Goal: Task Accomplishment & Management: Manage account settings

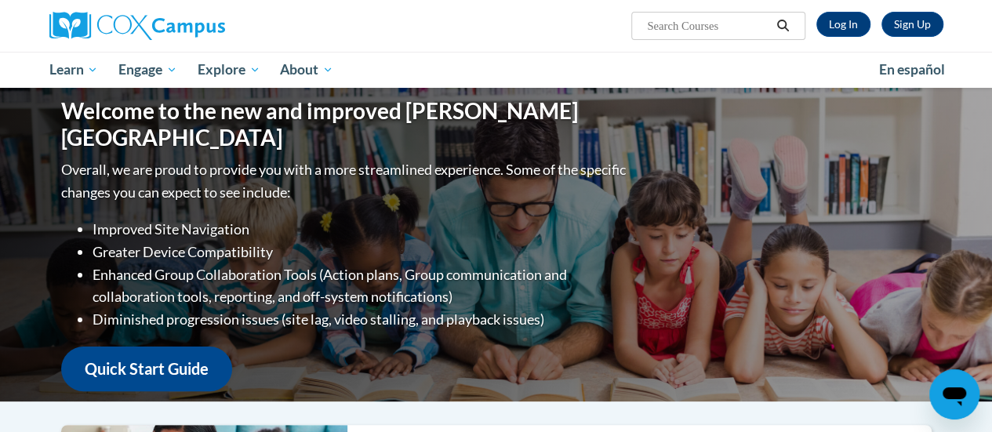
click at [807, 17] on div "Sign Up Log In" at bounding box center [875, 24] width 138 height 25
click at [803, 14] on span "Search Search..." at bounding box center [718, 26] width 173 height 28
click at [785, 25] on icon "Search" at bounding box center [783, 26] width 14 height 12
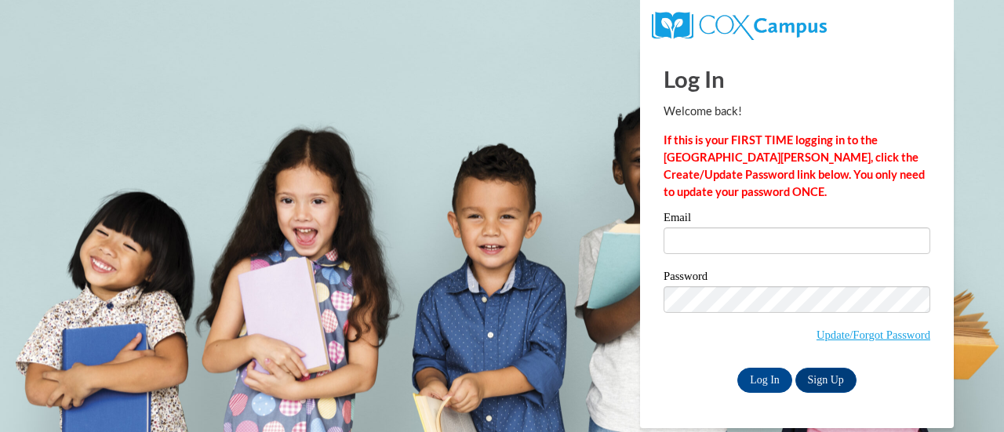
click at [667, 220] on label "Email" at bounding box center [797, 220] width 267 height 16
click at [667, 228] on input "Email" at bounding box center [797, 241] width 267 height 27
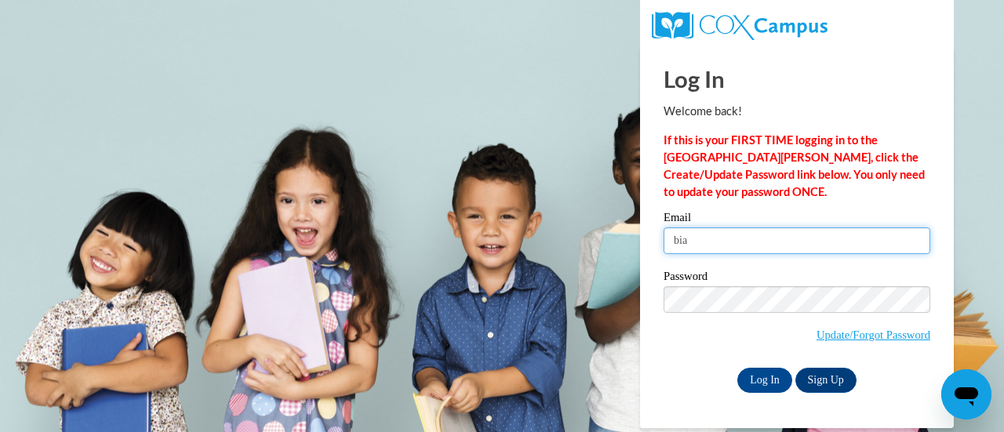
type input "bianca.jarrett@rusd.org"
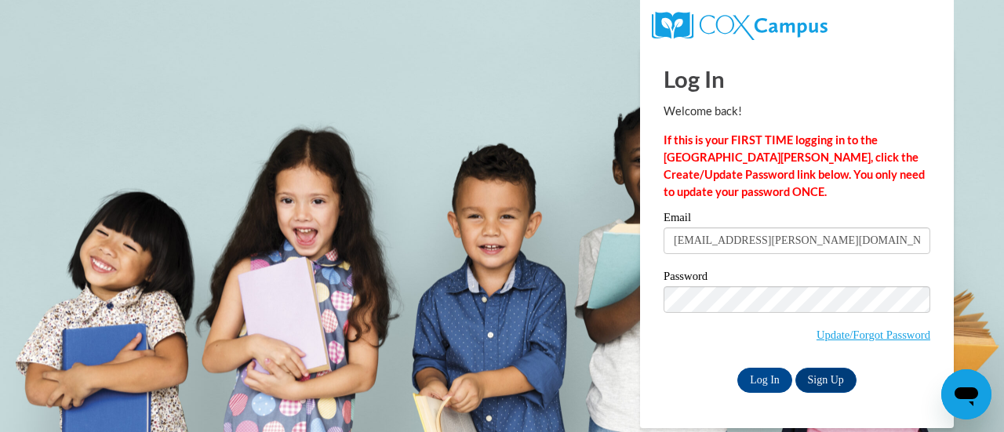
click at [711, 282] on label "Password" at bounding box center [797, 279] width 267 height 16
click at [726, 355] on div "Password Update/Forgot Password" at bounding box center [797, 317] width 267 height 93
click at [733, 358] on div "Password Update/Forgot Password" at bounding box center [797, 317] width 267 height 93
click at [653, 214] on div "Please enter your email! Please enter your password! Email Password Update/Forg…" at bounding box center [797, 302] width 290 height 180
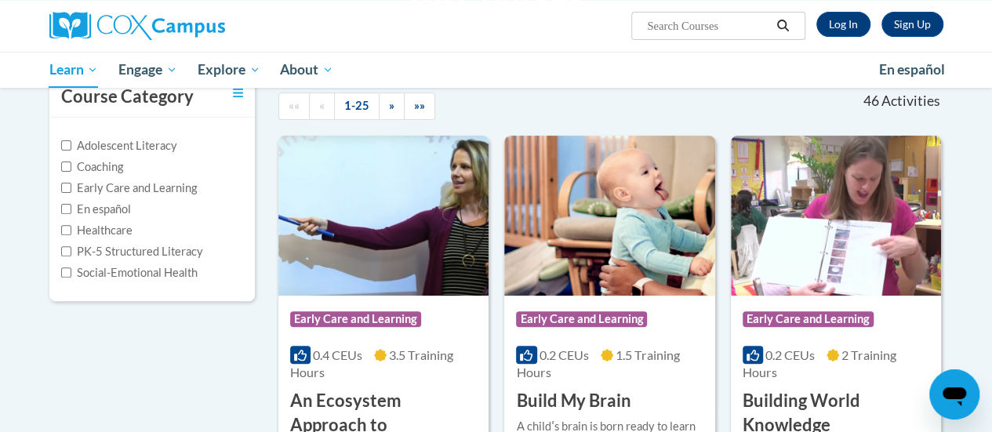
scroll to position [166, 0]
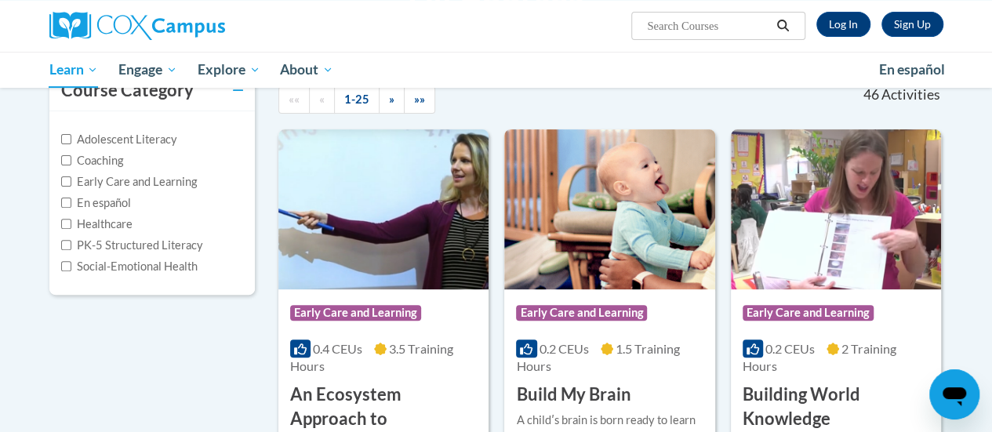
click at [785, 25] on icon "Search" at bounding box center [783, 26] width 14 height 12
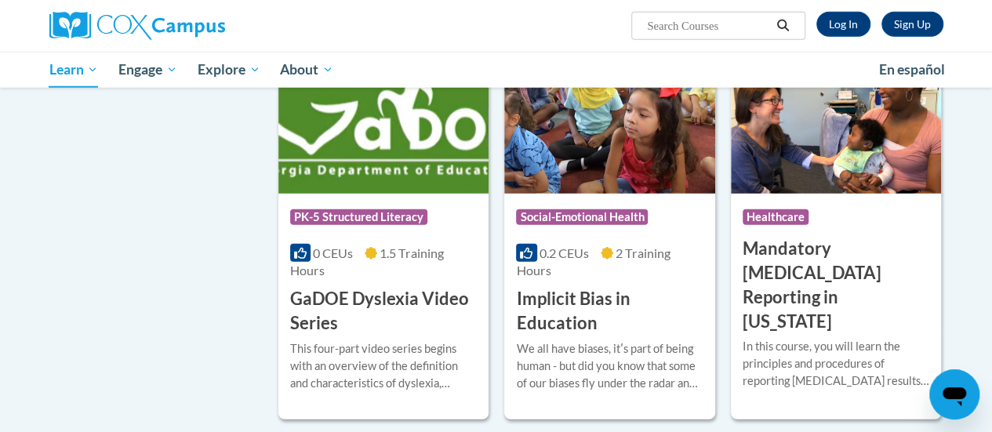
scroll to position [2078, 0]
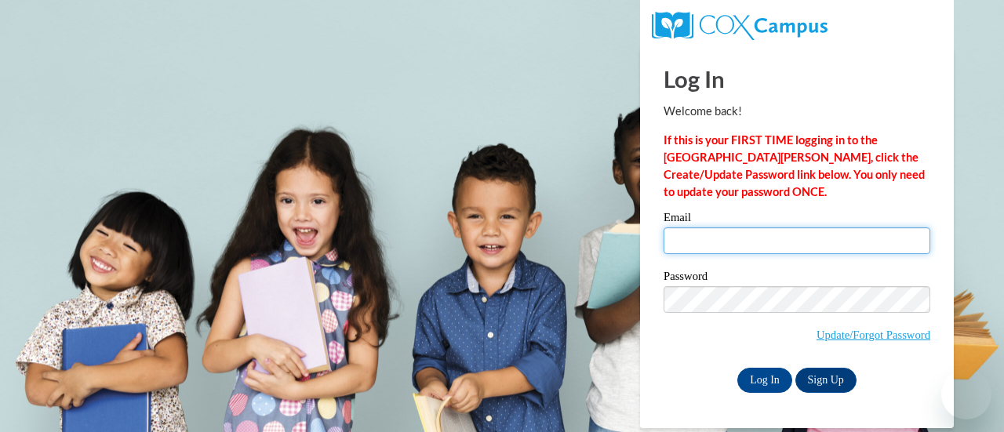
click at [673, 249] on input "Email" at bounding box center [797, 241] width 267 height 27
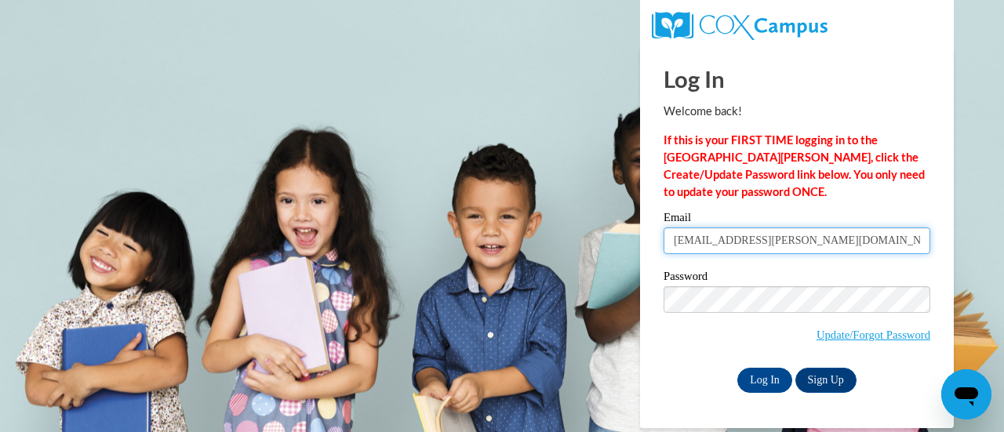
type input "bianca.jarrett@rusd.org"
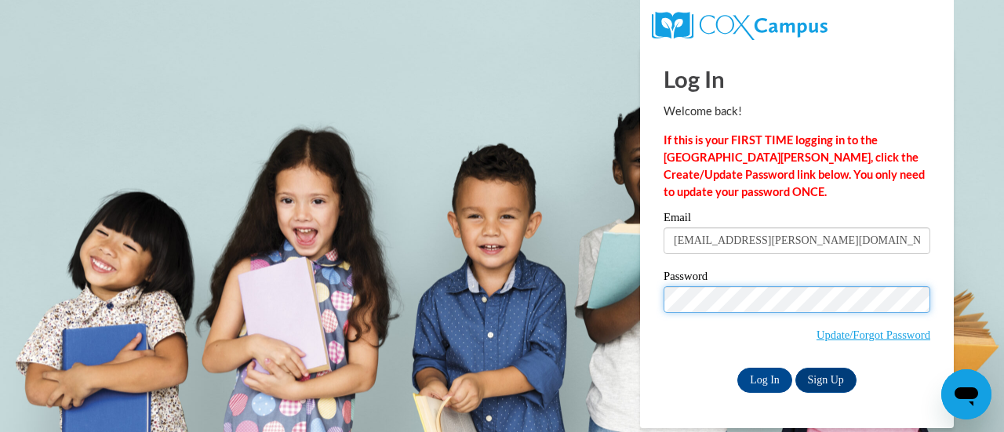
click at [737, 368] on input "Log In" at bounding box center [764, 380] width 55 height 25
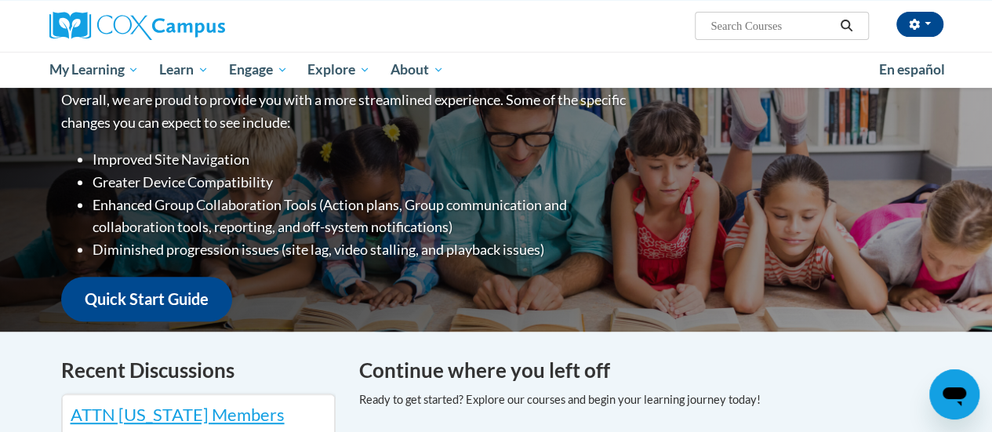
scroll to position [231, 0]
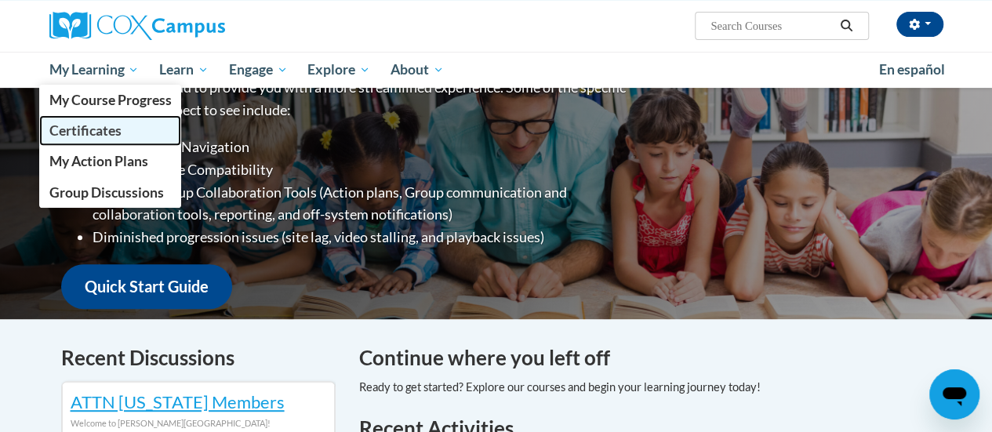
click at [110, 128] on span "Certificates" at bounding box center [85, 130] width 72 height 16
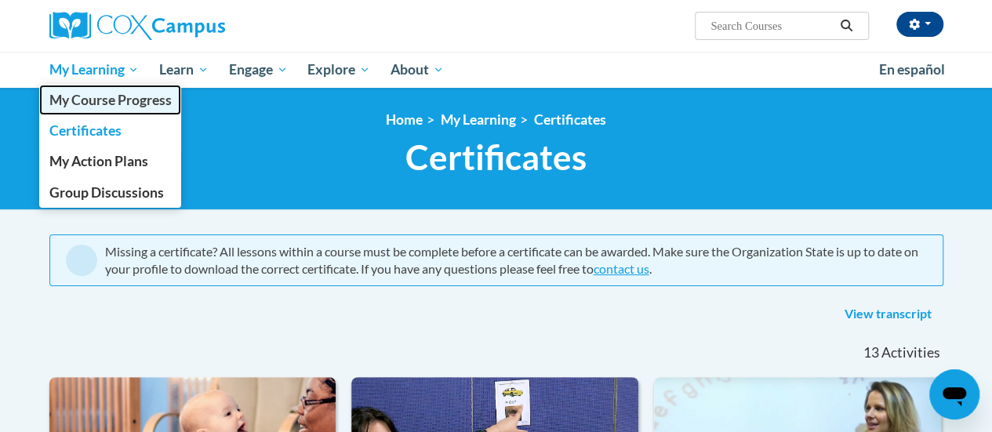
click at [115, 98] on span "My Course Progress" at bounding box center [110, 100] width 122 height 16
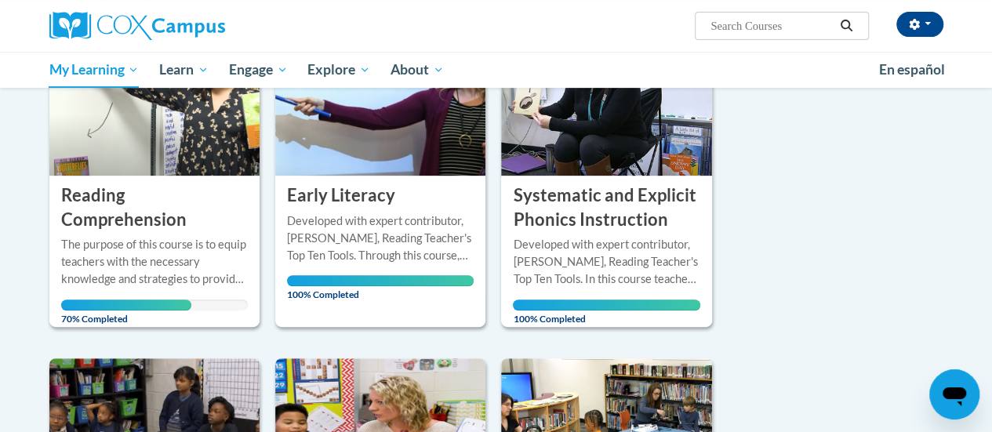
scroll to position [281, 0]
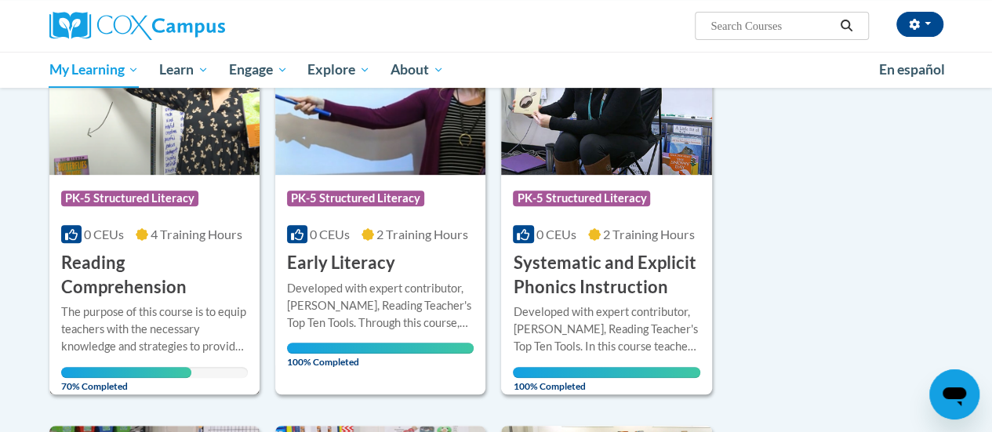
click at [171, 232] on span "4 Training Hours" at bounding box center [197, 234] width 92 height 15
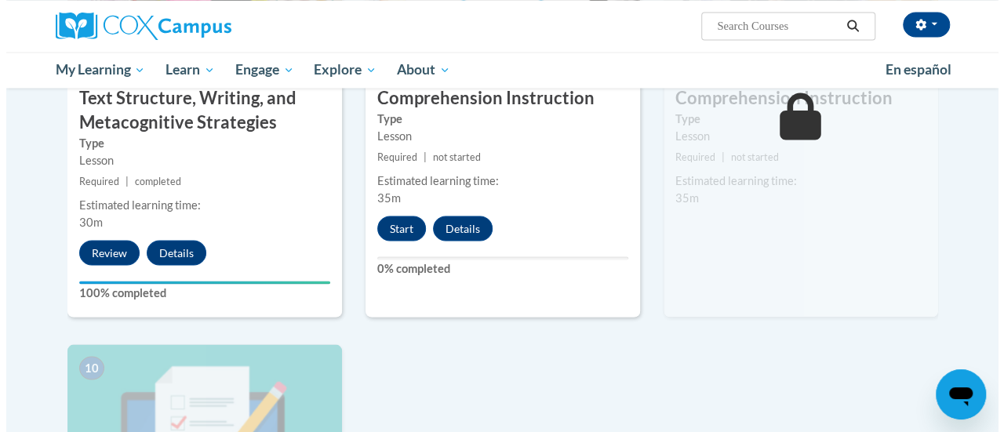
scroll to position [1389, 0]
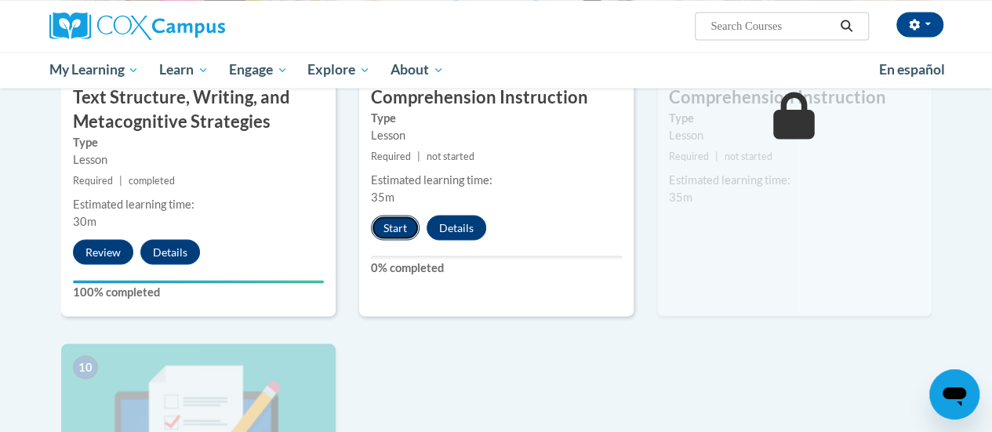
click at [398, 225] on button "Start" at bounding box center [395, 227] width 49 height 25
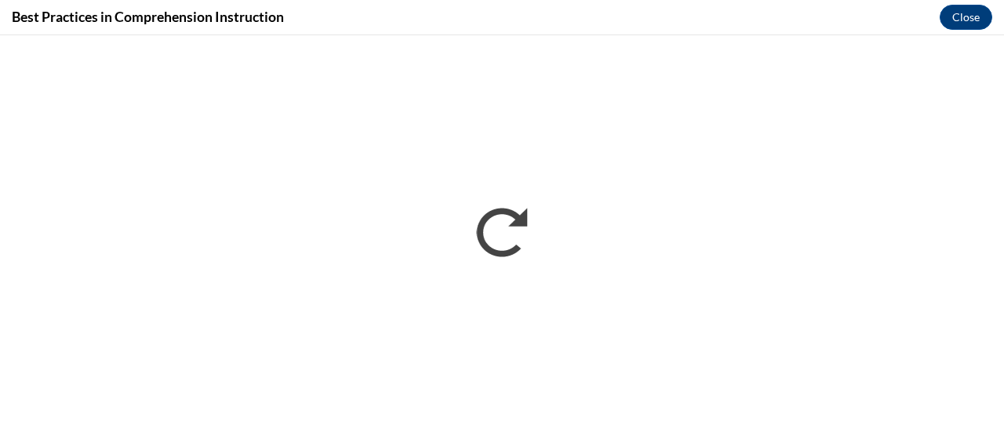
scroll to position [0, 0]
